Goal: Task Accomplishment & Management: Manage account settings

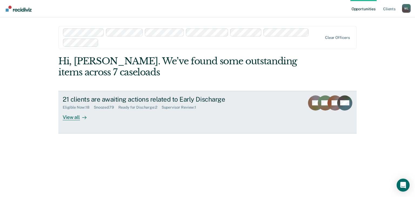
click at [147, 107] on div "Ready for Discharge : 2" at bounding box center [139, 107] width 43 height 5
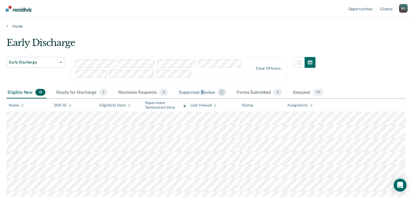
click at [202, 92] on div "Supervisor Review 1" at bounding box center [201, 93] width 49 height 12
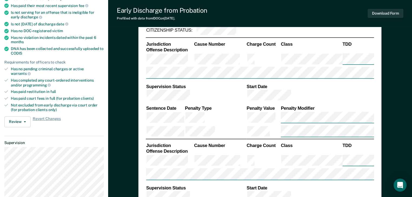
type textarea "x"
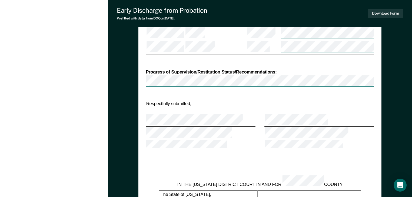
scroll to position [389, 0]
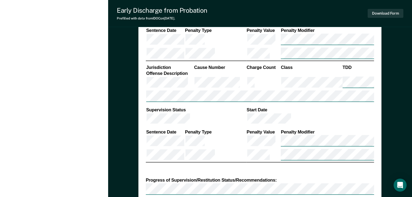
click at [65, 45] on div "[PERSON_NAME] [PERSON_NAME] Profile How it works Log Out Back WF Early Discharg…" at bounding box center [54, 59] width 108 height 896
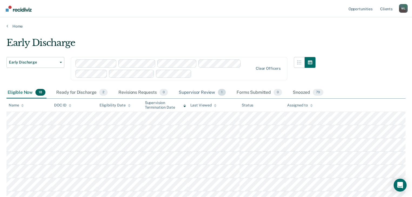
click at [205, 91] on div "Supervisor Review 1" at bounding box center [201, 93] width 49 height 12
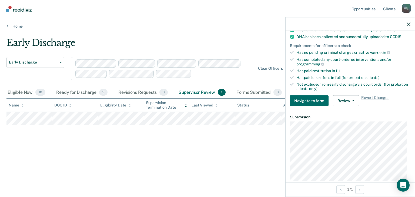
scroll to position [130, 0]
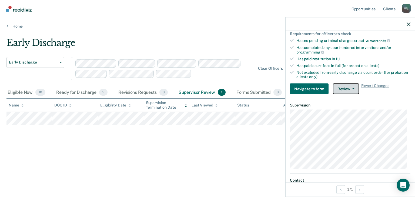
click at [344, 88] on button "Review" at bounding box center [346, 88] width 26 height 11
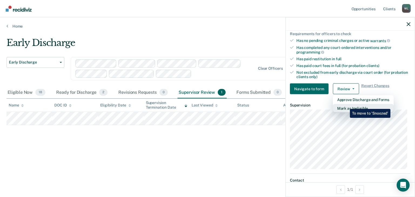
click at [346, 105] on button "Mark as Ineligible" at bounding box center [363, 108] width 61 height 9
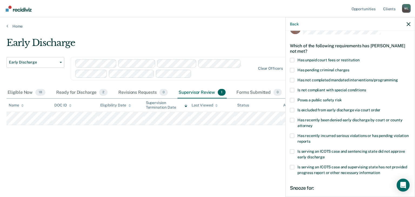
scroll to position [22, 0]
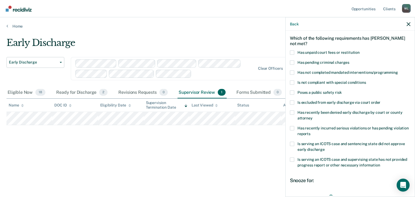
click at [291, 91] on span at bounding box center [292, 92] width 4 height 4
click at [341, 90] on input "Poses a public safety risk" at bounding box center [341, 90] width 0 height 0
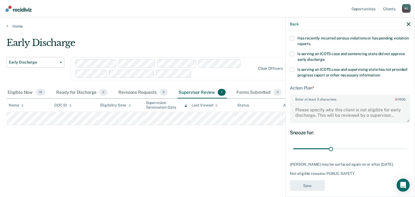
scroll to position [120, 0]
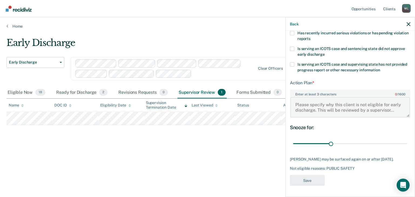
click at [304, 98] on textarea "Enter at least 3 characters 0 / 1600" at bounding box center [349, 107] width 119 height 20
type textarea "H"
type textarea "O"
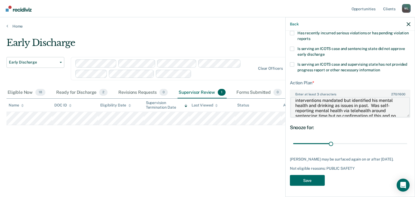
scroll to position [4, 0]
click at [381, 97] on textarea "Has two NCOs- one involved pointing a gun. No interventions mandated but identi…" at bounding box center [349, 107] width 119 height 20
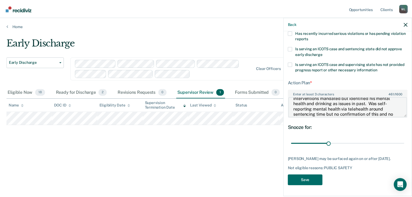
scroll to position [37, 0]
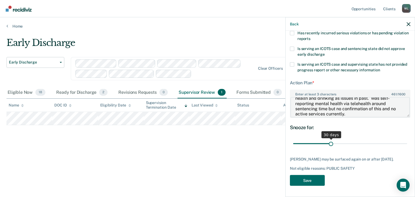
type textarea "Has two NCOs- charges involve making threats to sexually assault a dispatcher a…"
drag, startPoint x: 329, startPoint y: 138, endPoint x: 409, endPoint y: 140, distance: 80.3
type input "90"
click at [407, 140] on input "range" at bounding box center [350, 143] width 114 height 9
click at [305, 182] on button "Save" at bounding box center [307, 180] width 35 height 11
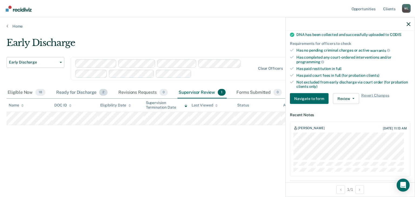
click at [71, 92] on div "Ready for Discharge 2" at bounding box center [81, 93] width 53 height 12
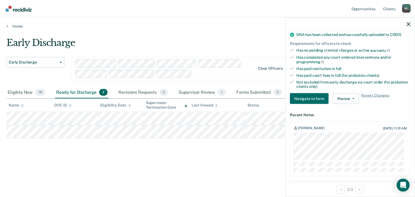
drag, startPoint x: 24, startPoint y: 92, endPoint x: 276, endPoint y: 68, distance: 252.3
click at [24, 92] on div "Eligible Now 18" at bounding box center [26, 93] width 40 height 12
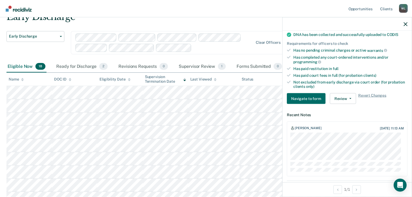
scroll to position [19, 0]
